Goal: Information Seeking & Learning: Learn about a topic

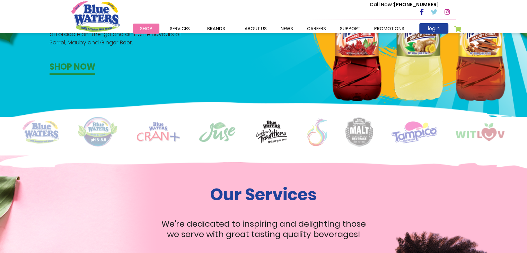
scroll to position [505, 0]
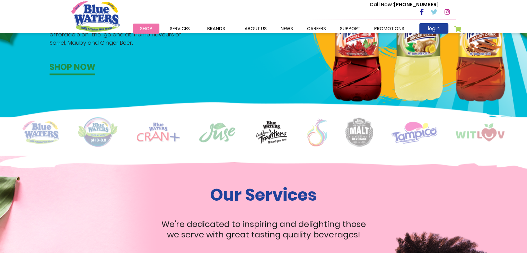
click at [316, 136] on img at bounding box center [317, 132] width 20 height 28
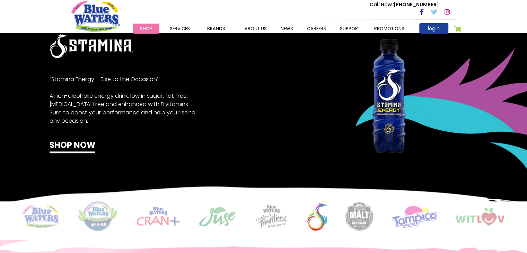
scroll to position [426, 0]
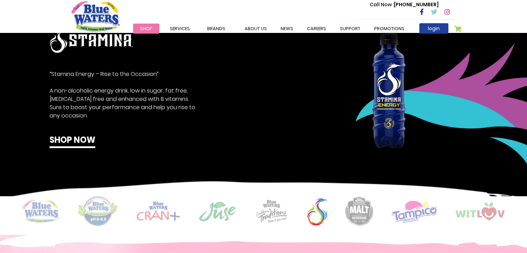
click at [38, 208] on img at bounding box center [41, 211] width 37 height 23
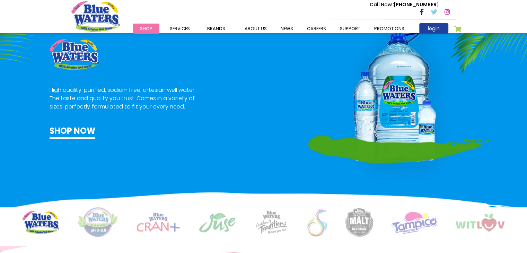
scroll to position [415, 0]
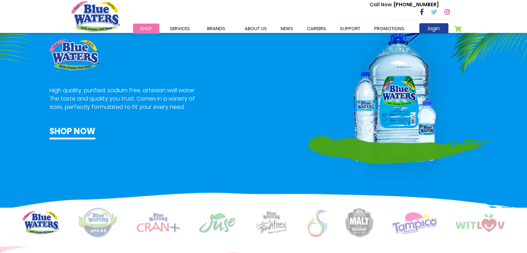
click at [97, 223] on img at bounding box center [98, 223] width 41 height 30
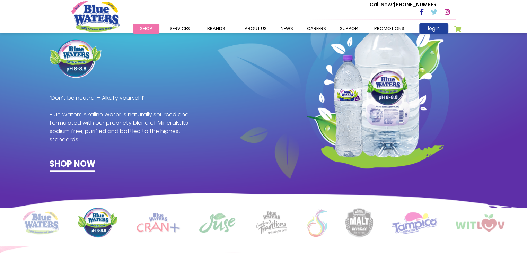
click at [159, 222] on img at bounding box center [158, 223] width 44 height 20
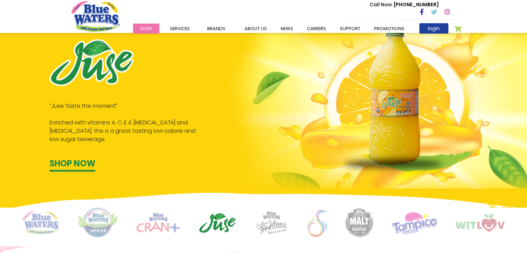
click at [258, 228] on img at bounding box center [271, 223] width 35 height 24
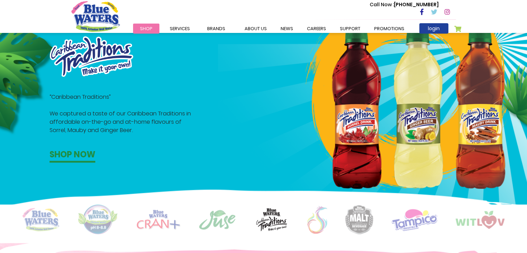
scroll to position [418, 0]
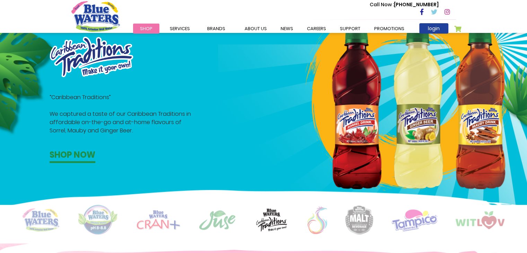
click at [317, 222] on img at bounding box center [317, 220] width 20 height 28
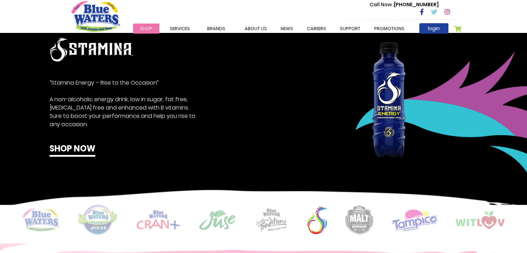
click at [357, 223] on img at bounding box center [359, 219] width 28 height 29
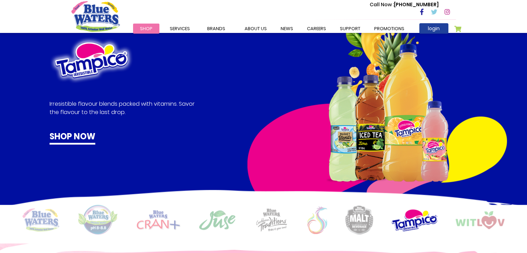
click at [358, 219] on img at bounding box center [359, 219] width 28 height 29
click at [466, 221] on img at bounding box center [480, 220] width 49 height 18
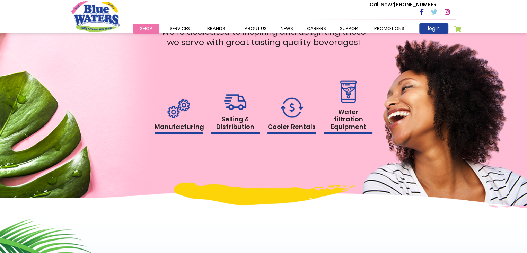
scroll to position [698, 0]
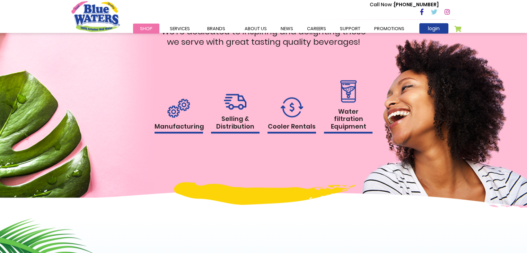
click at [179, 127] on h1 "Manufacturing" at bounding box center [179, 128] width 49 height 11
click at [177, 129] on h1 "Manufacturing" at bounding box center [179, 128] width 49 height 11
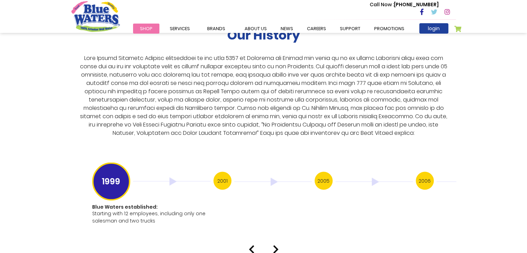
scroll to position [1288, 0]
click at [311, 92] on p at bounding box center [263, 95] width 373 height 83
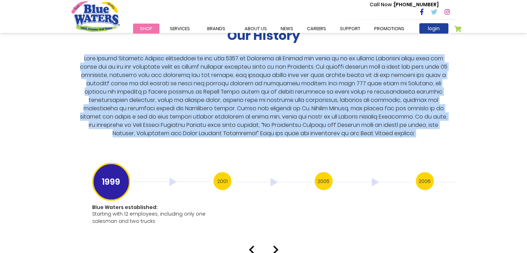
click at [311, 92] on p at bounding box center [263, 95] width 373 height 83
click at [288, 102] on p at bounding box center [263, 95] width 373 height 83
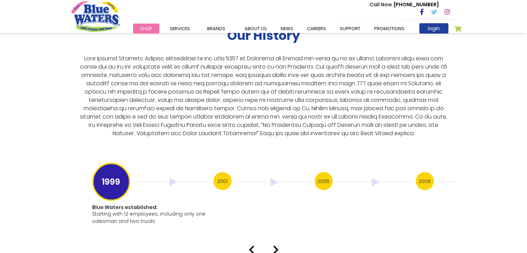
click at [317, 115] on p at bounding box center [263, 95] width 373 height 83
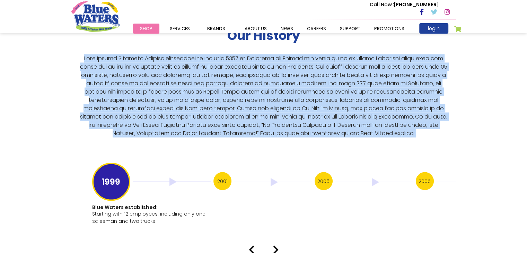
click at [317, 115] on p at bounding box center [263, 95] width 373 height 83
click at [302, 120] on p at bounding box center [263, 95] width 373 height 83
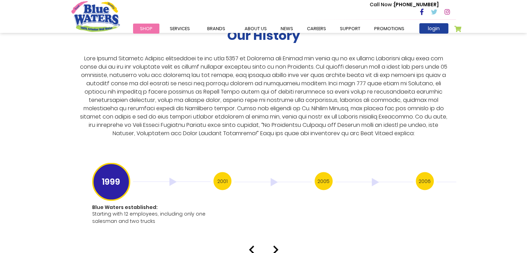
click at [218, 176] on h3 "2001" at bounding box center [222, 181] width 18 height 18
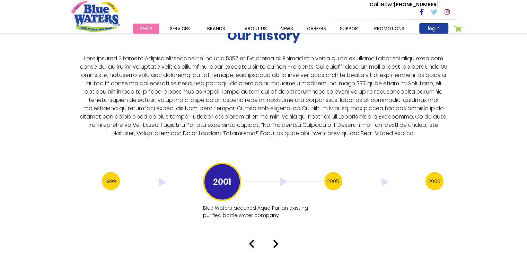
click at [109, 176] on h3 "1999" at bounding box center [111, 181] width 18 height 18
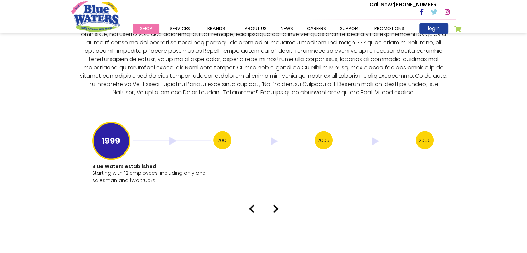
scroll to position [1325, 0]
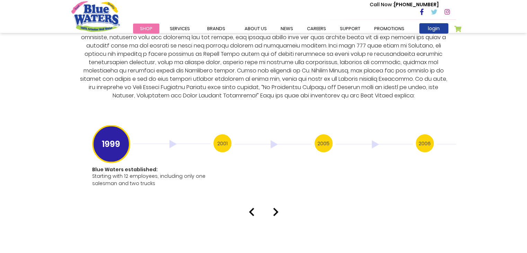
click at [275, 208] on img at bounding box center [276, 212] width 6 height 8
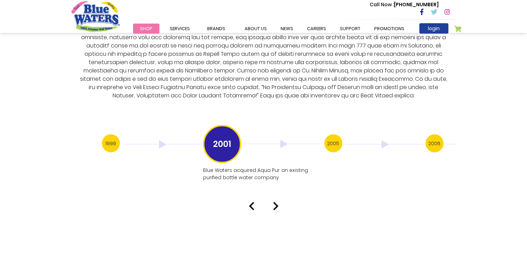
click at [273, 203] on img at bounding box center [276, 206] width 6 height 8
click at [275, 209] on img at bounding box center [276, 213] width 6 height 8
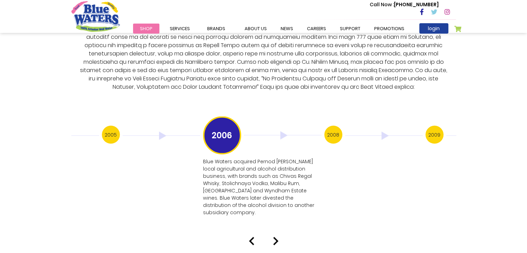
scroll to position [1334, 0]
click at [277, 237] on img at bounding box center [276, 241] width 6 height 8
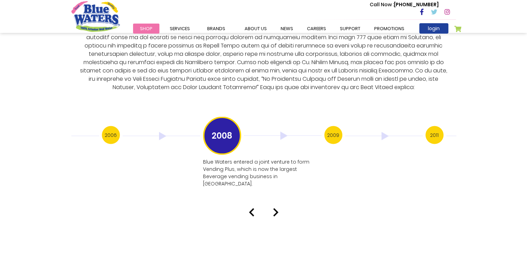
click at [275, 208] on img at bounding box center [276, 212] width 6 height 8
click at [277, 194] on img at bounding box center [276, 198] width 6 height 8
click at [277, 201] on img at bounding box center [276, 205] width 6 height 8
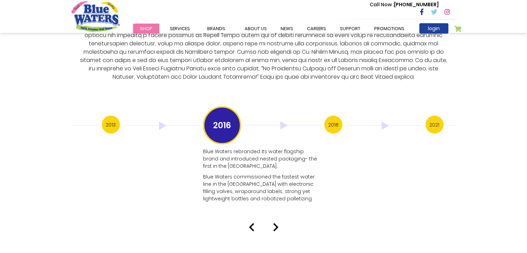
scroll to position [1345, 0]
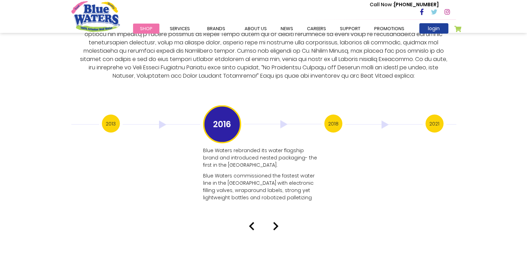
click at [276, 222] on img at bounding box center [276, 226] width 6 height 8
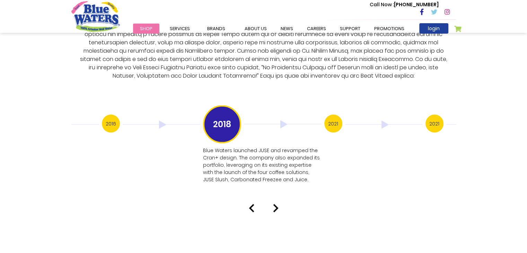
click at [276, 204] on img at bounding box center [276, 208] width 6 height 8
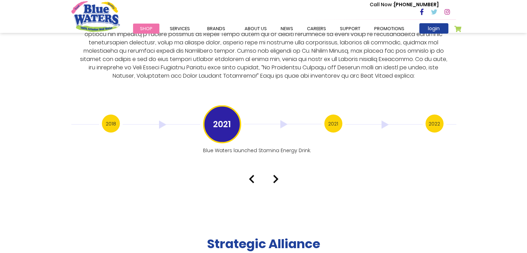
click at [276, 175] on img at bounding box center [276, 179] width 6 height 8
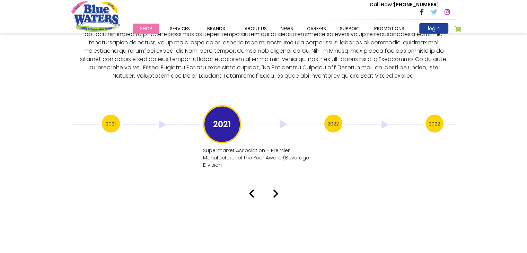
click at [276, 190] on img at bounding box center [276, 194] width 6 height 8
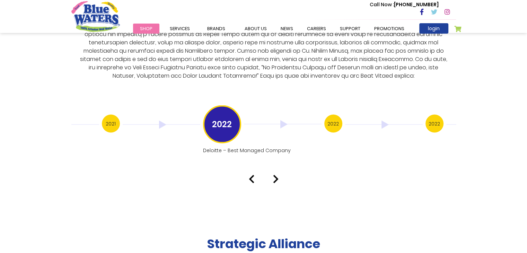
click at [276, 175] on img at bounding box center [276, 179] width 6 height 8
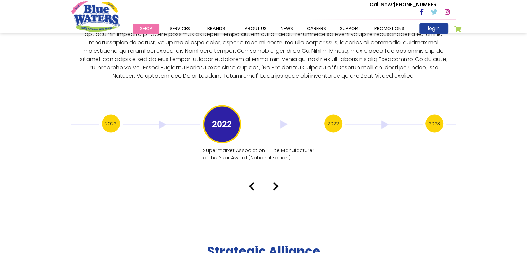
click at [277, 182] on img at bounding box center [276, 186] width 6 height 8
click at [276, 182] on img at bounding box center [276, 186] width 6 height 8
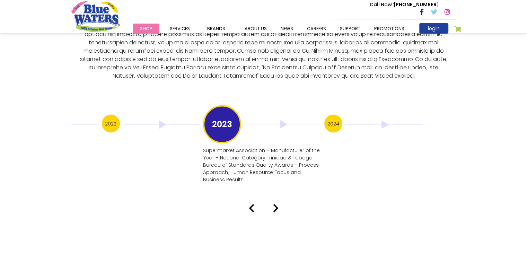
click at [276, 204] on img at bounding box center [276, 208] width 6 height 8
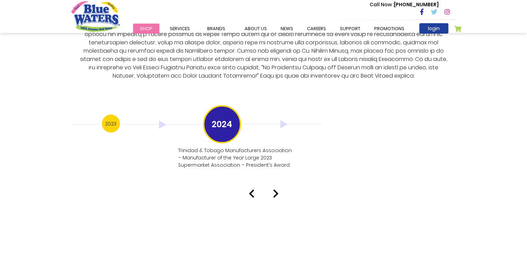
click at [276, 190] on img at bounding box center [276, 194] width 6 height 8
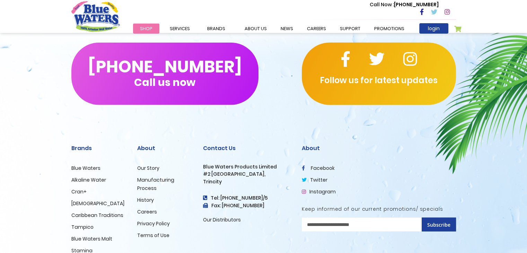
scroll to position [1704, 0]
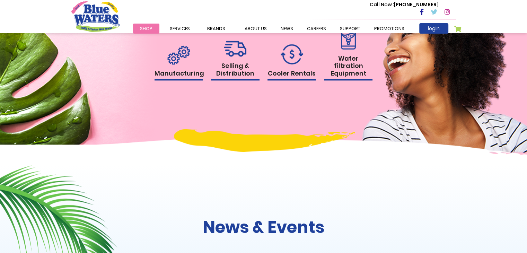
scroll to position [751, 0]
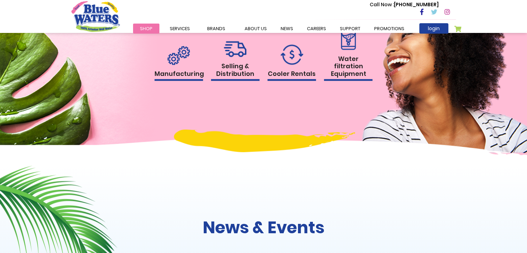
click at [234, 73] on h1 "Selling & Distribution" at bounding box center [235, 71] width 49 height 18
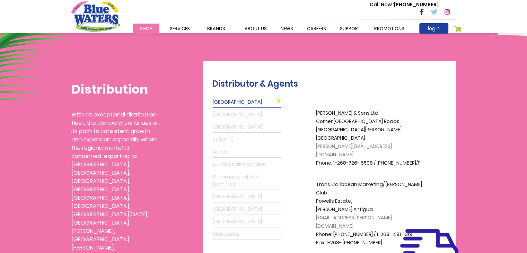
scroll to position [153, 0]
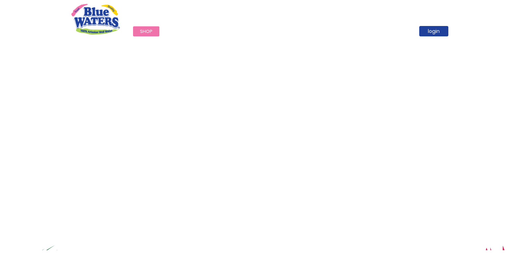
scroll to position [751, 0]
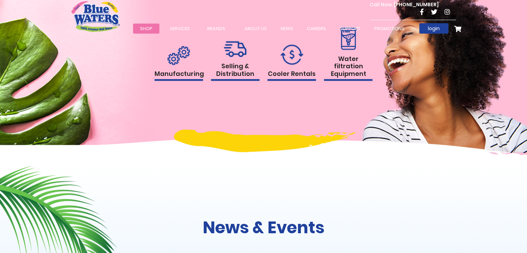
click at [296, 72] on h1 "Cooler Rentals" at bounding box center [291, 75] width 49 height 11
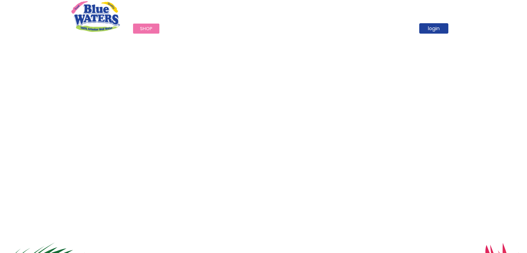
scroll to position [751, 0]
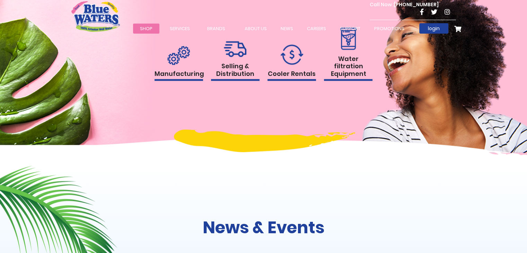
click at [345, 69] on h1 "Water filtration Equipment" at bounding box center [348, 68] width 49 height 26
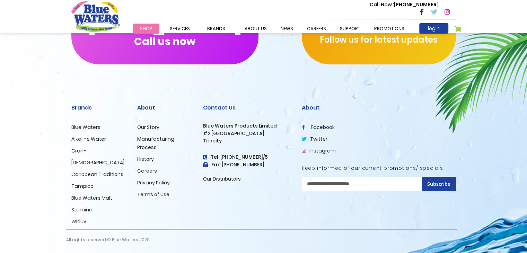
scroll to position [1621, 0]
